Goal: Share content: Share content

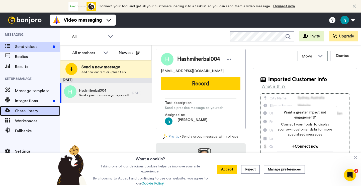
click at [24, 109] on span "Share library" at bounding box center [37, 111] width 45 height 6
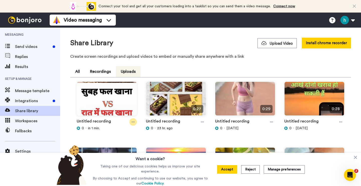
click at [133, 122] on icon at bounding box center [133, 122] width 3 height 1
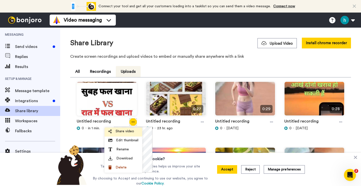
click at [124, 129] on li "Share video" at bounding box center [124, 131] width 38 height 9
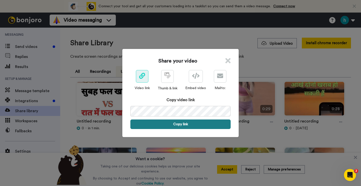
click at [177, 123] on button "Copy link" at bounding box center [180, 124] width 100 height 10
